Goal: Information Seeking & Learning: Learn about a topic

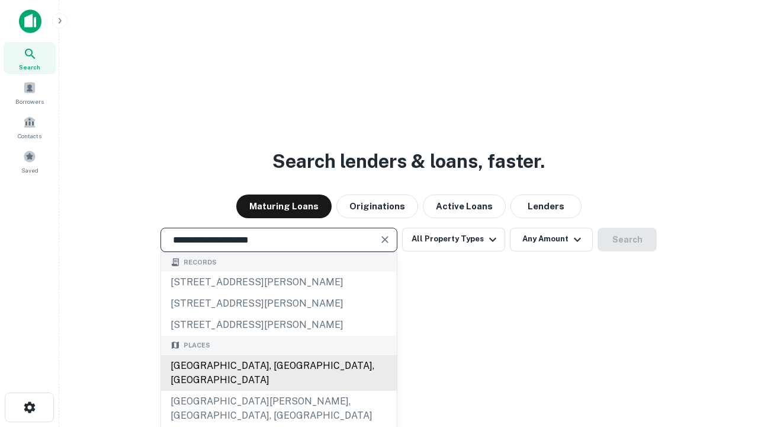
click at [278, 390] on div "[GEOGRAPHIC_DATA], [GEOGRAPHIC_DATA], [GEOGRAPHIC_DATA]" at bounding box center [279, 373] width 236 height 36
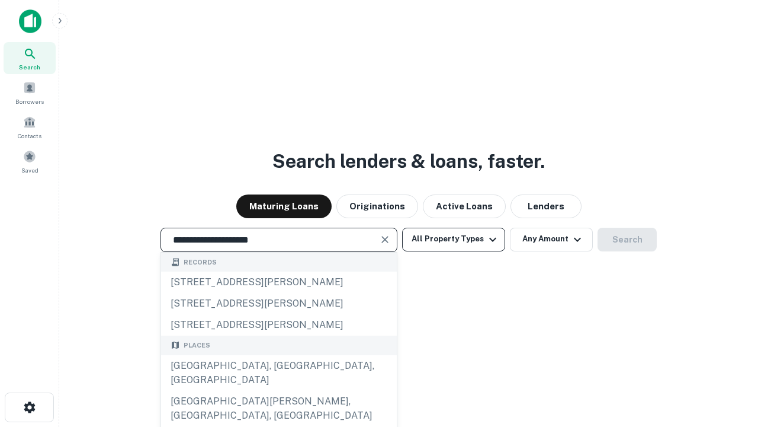
type input "**********"
click at [454, 239] on button "All Property Types" at bounding box center [453, 239] width 103 height 24
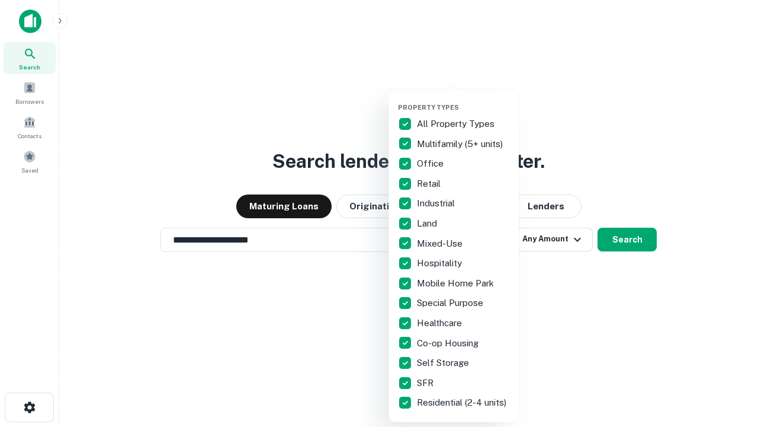
click at [463, 100] on button "button" at bounding box center [463, 100] width 130 height 1
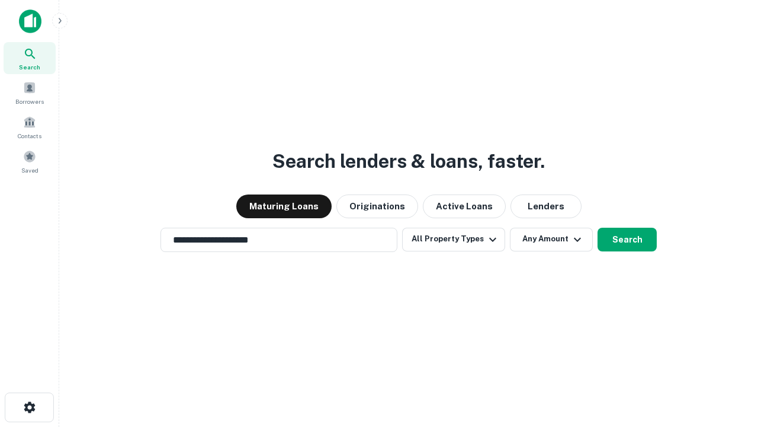
scroll to position [18, 0]
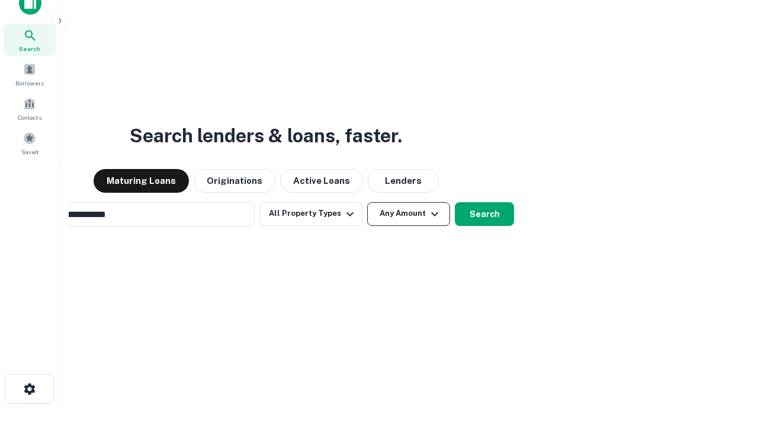
click at [367, 202] on button "Any Amount" at bounding box center [408, 214] width 83 height 24
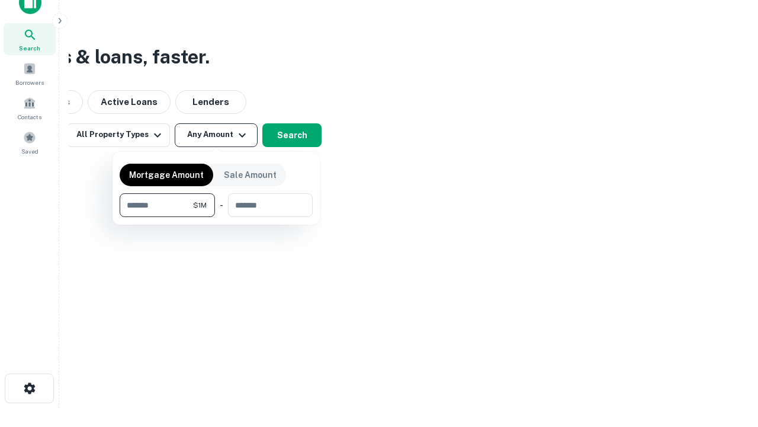
type input "*******"
click at [216, 217] on button "button" at bounding box center [216, 217] width 193 height 1
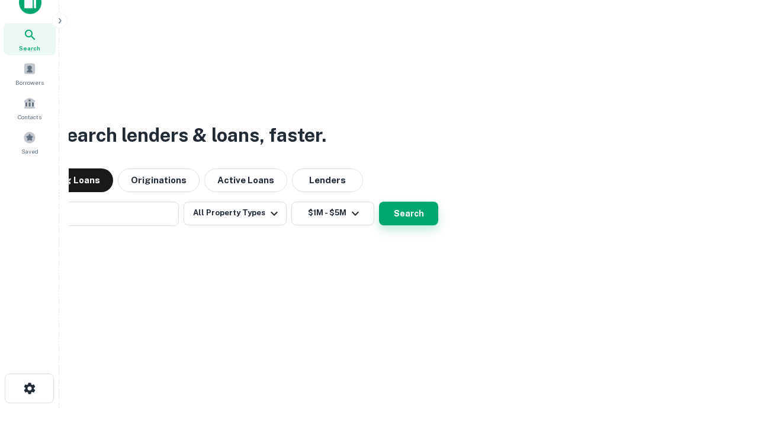
click at [379, 201] on button "Search" at bounding box center [408, 213] width 59 height 24
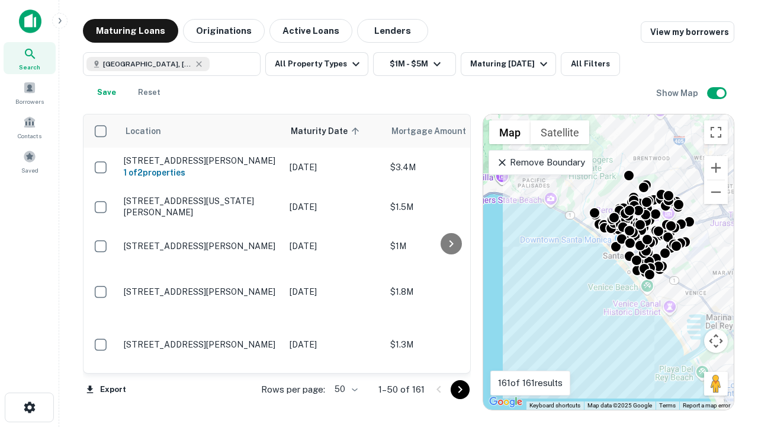
click at [344, 389] on body "Search Borrowers Contacts Saved Maturing Loans Originations Active Loans Lender…" at bounding box center [379, 213] width 758 height 427
click at [345, 359] on li "25" at bounding box center [345, 358] width 34 height 21
